Goal: Information Seeking & Learning: Learn about a topic

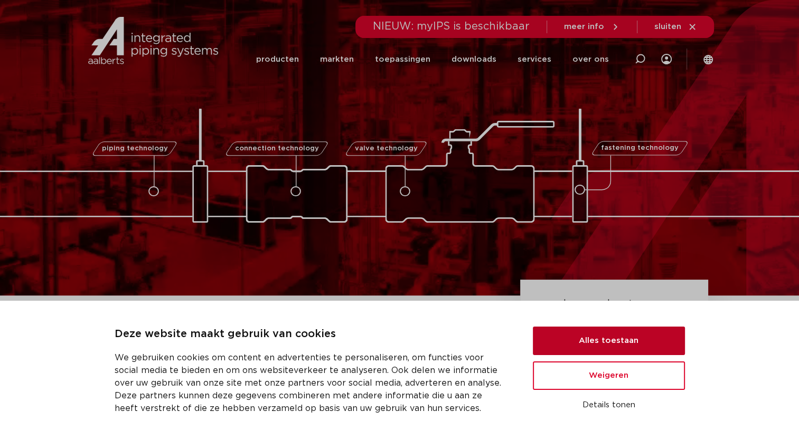
click at [609, 330] on button "Alles toestaan" at bounding box center [609, 341] width 152 height 29
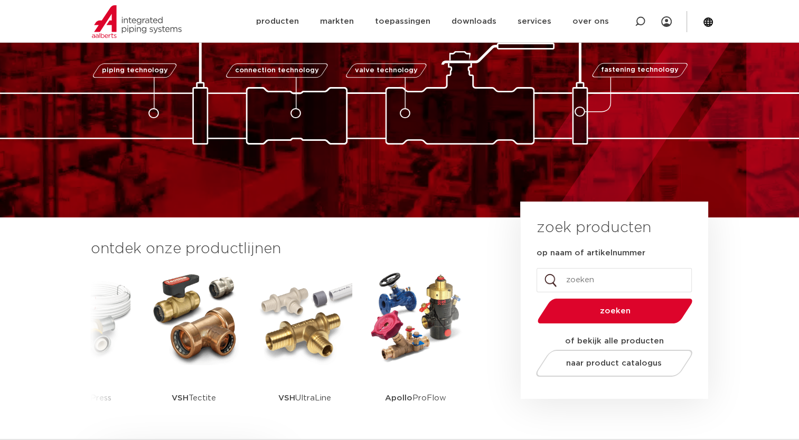
scroll to position [53, 0]
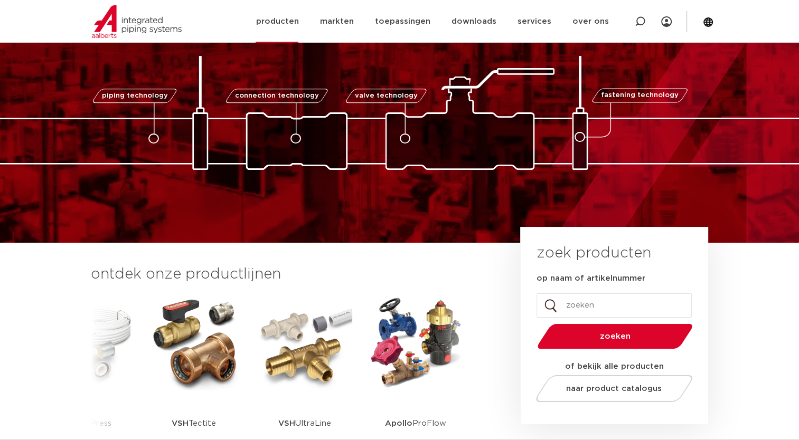
click at [291, 20] on link "producten" at bounding box center [276, 21] width 43 height 43
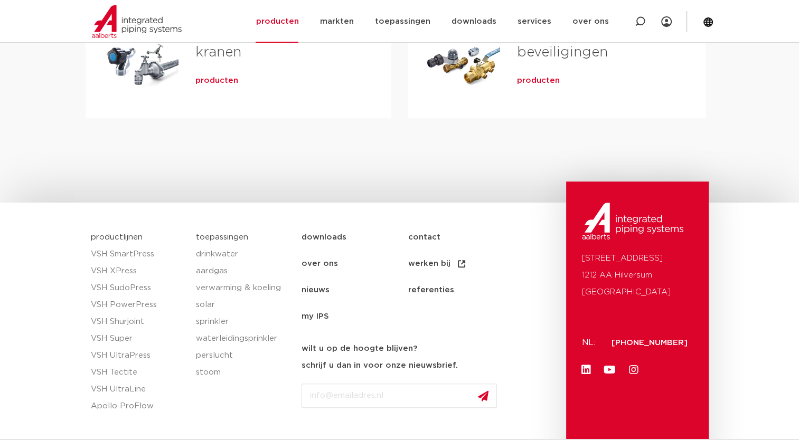
scroll to position [528, 0]
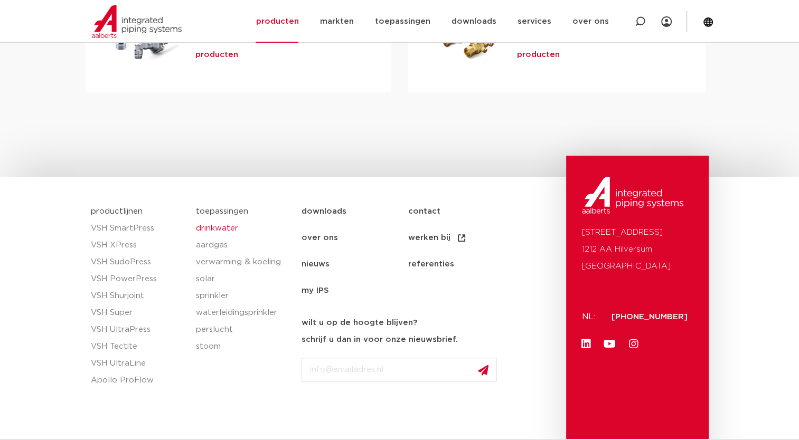
click at [214, 228] on link "drinkwater" at bounding box center [243, 228] width 95 height 17
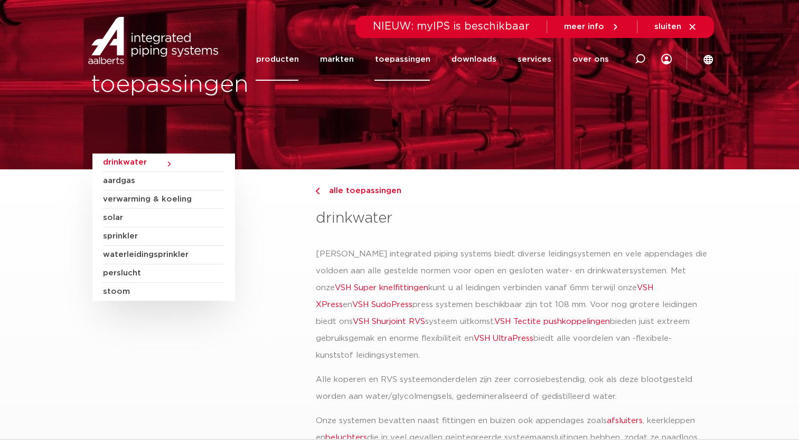
click at [283, 58] on link "producten" at bounding box center [276, 59] width 43 height 43
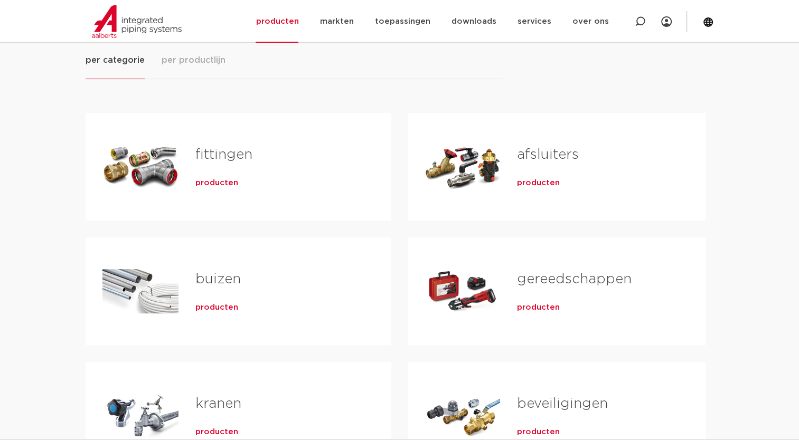
scroll to position [158, 0]
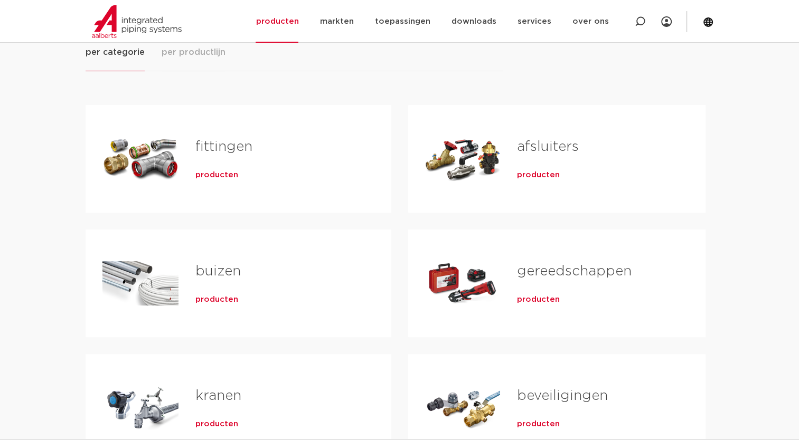
click at [215, 136] on div "fittingen producten" at bounding box center [276, 159] width 196 height 74
click at [215, 174] on span "producten" at bounding box center [216, 175] width 43 height 11
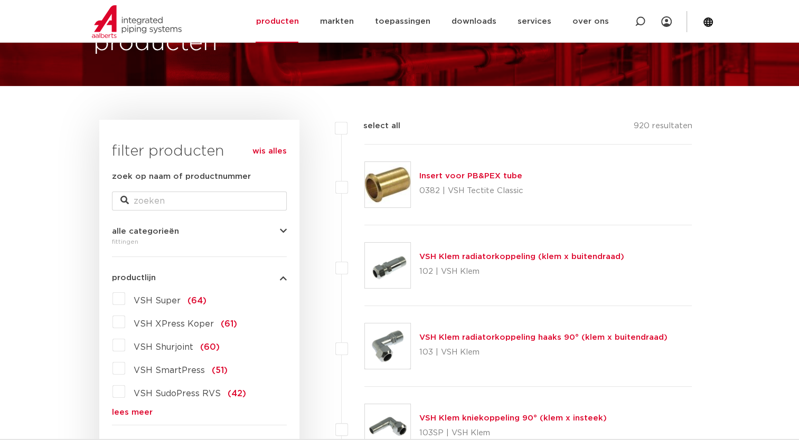
scroll to position [158, 0]
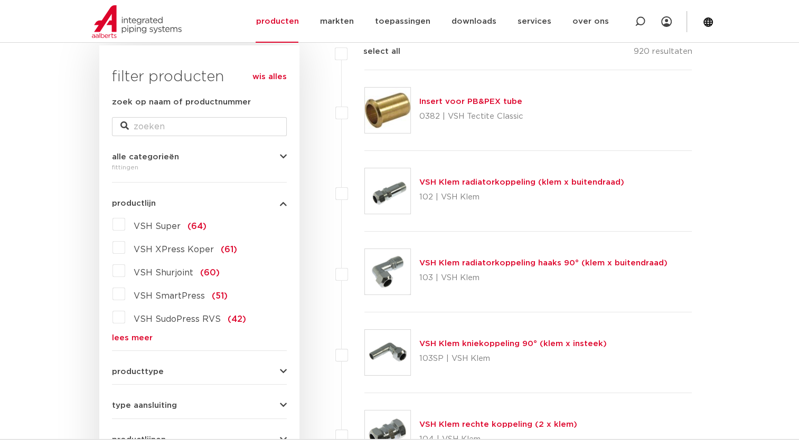
click at [127, 225] on label "VSH Super (64)" at bounding box center [165, 224] width 81 height 17
click at [0, 0] on input "VSH Super (64)" at bounding box center [0, 0] width 0 height 0
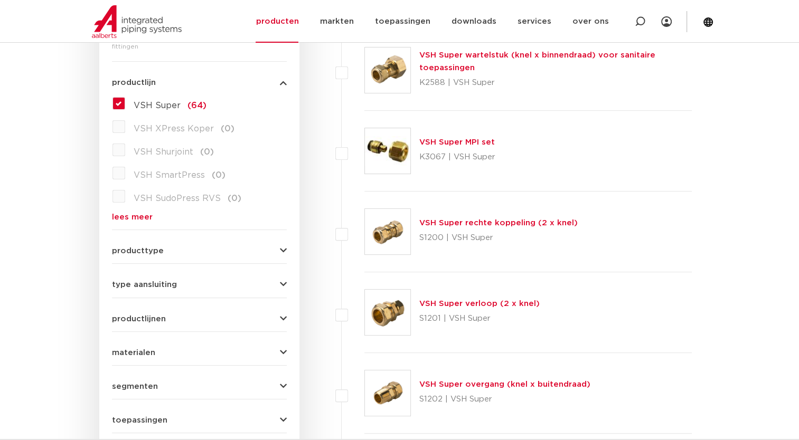
scroll to position [317, 0]
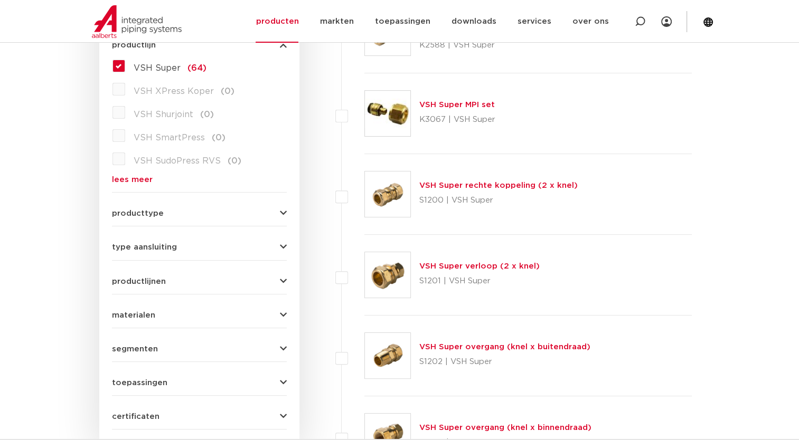
click at [446, 271] on div "VSH Super verloop (2 x knel) S1201 | VSH Super" at bounding box center [479, 275] width 120 height 30
click at [446, 270] on link "VSH Super verloop (2 x knel)" at bounding box center [479, 266] width 120 height 8
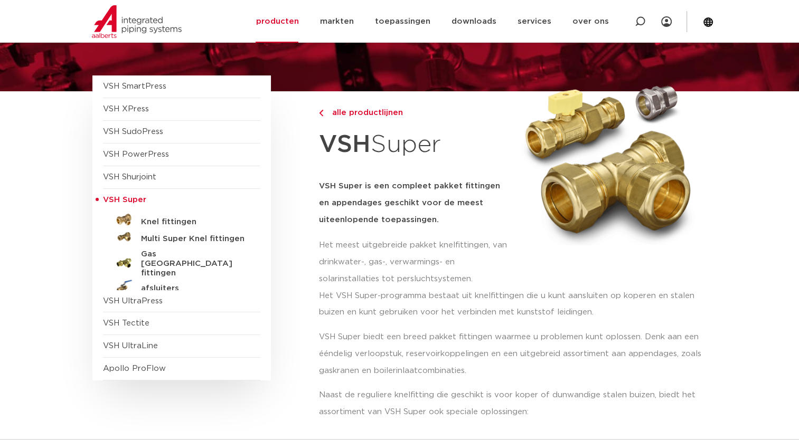
scroll to position [211, 0]
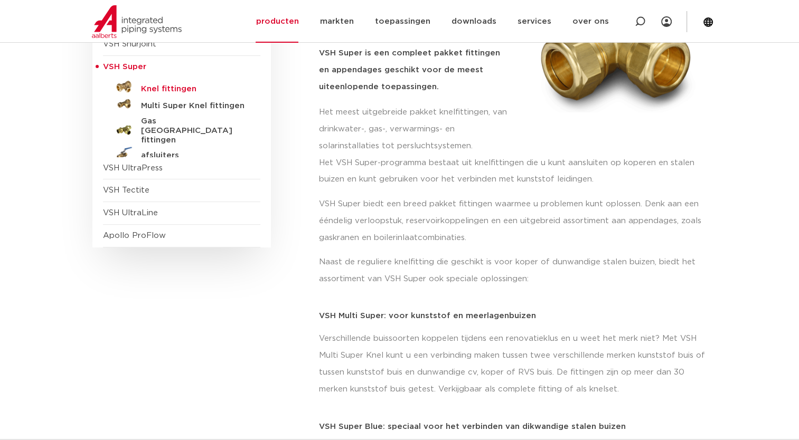
click at [154, 86] on h5 "Knel fittingen" at bounding box center [193, 89] width 105 height 10
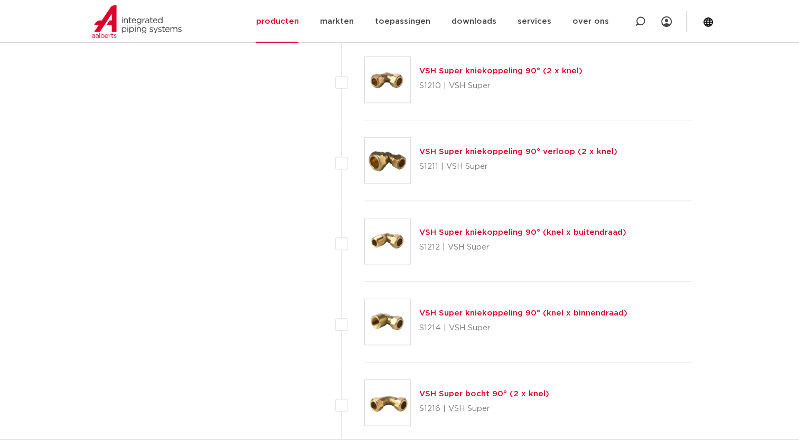
scroll to position [1003, 0]
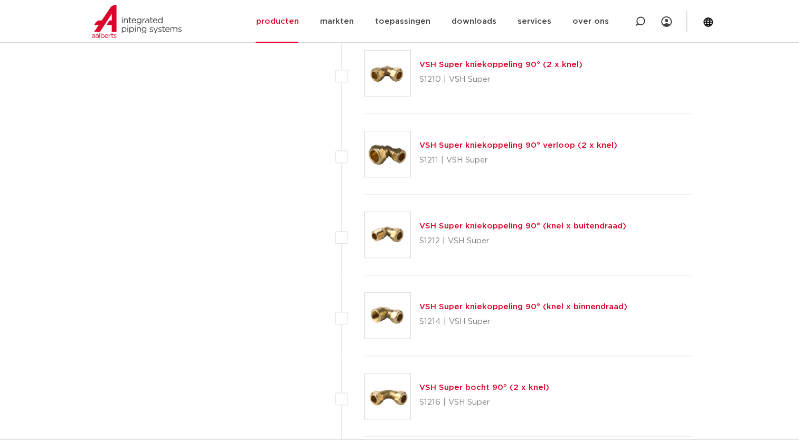
click at [466, 147] on link "VSH Super kniekoppeling 90° verloop (2 x knel)" at bounding box center [518, 145] width 198 height 8
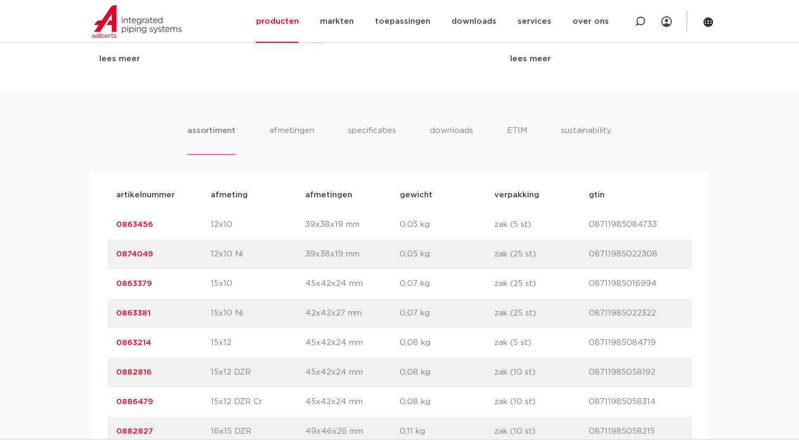
scroll to position [581, 0]
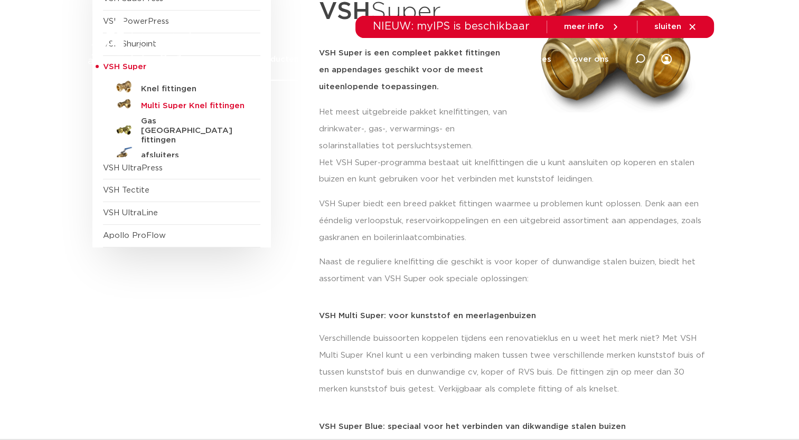
click at [153, 102] on h5 "Multi Super Knel fittingen" at bounding box center [193, 106] width 105 height 10
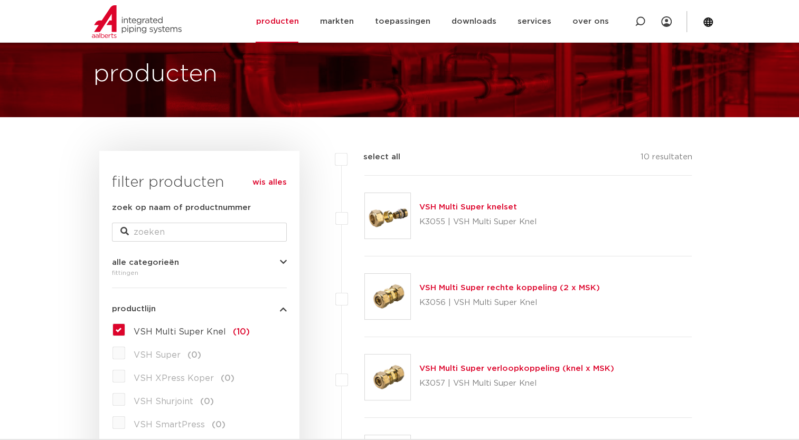
scroll to position [53, 0]
click at [125, 335] on label "VSH Multi Super Knel (10)" at bounding box center [187, 329] width 125 height 17
click at [0, 0] on input "VSH Multi Super Knel (10)" at bounding box center [0, 0] width 0 height 0
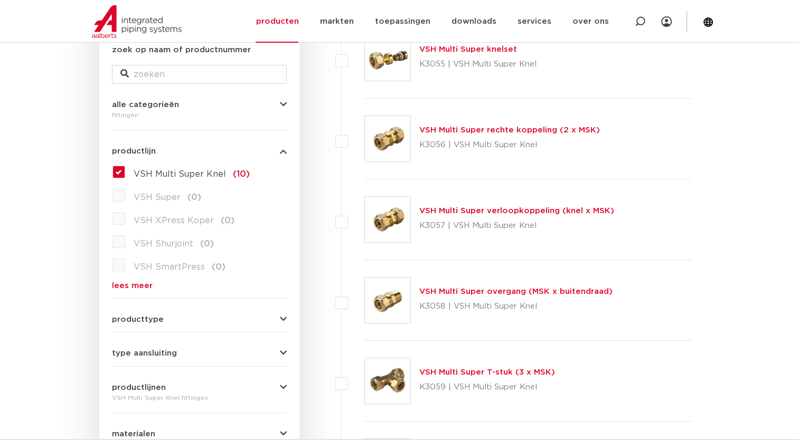
scroll to position [211, 0]
click at [125, 174] on label "VSH Multi Super Knel (10)" at bounding box center [187, 171] width 125 height 17
click at [0, 0] on input "VSH Multi Super Knel (10)" at bounding box center [0, 0] width 0 height 0
click at [125, 172] on label "VSH Multi Super Knel (10)" at bounding box center [187, 171] width 125 height 17
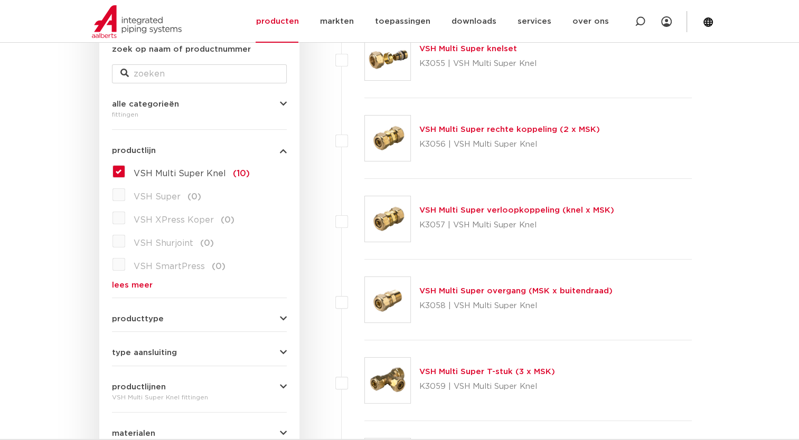
click at [0, 0] on input "VSH Multi Super Knel (10)" at bounding box center [0, 0] width 0 height 0
